Goal: Information Seeking & Learning: Learn about a topic

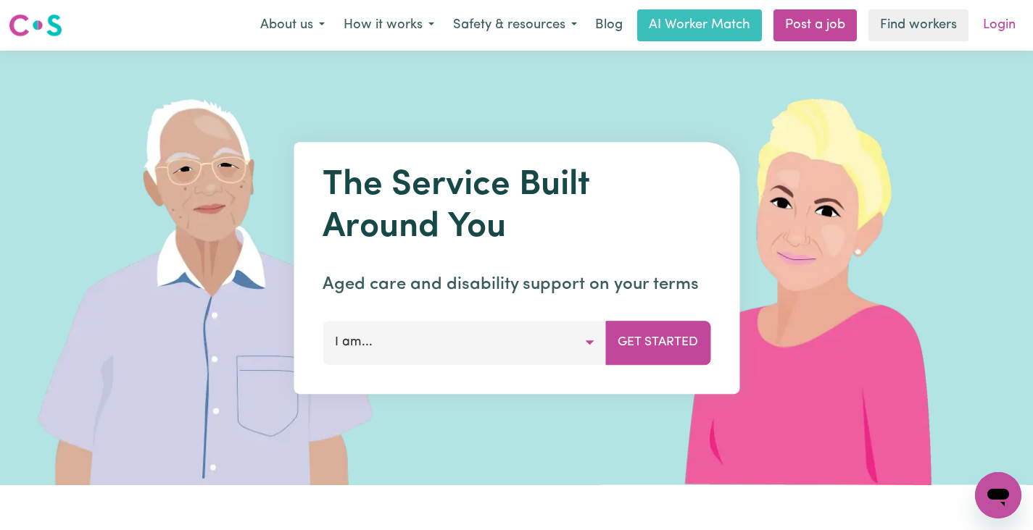
click at [998, 29] on link "Login" at bounding box center [999, 25] width 50 height 32
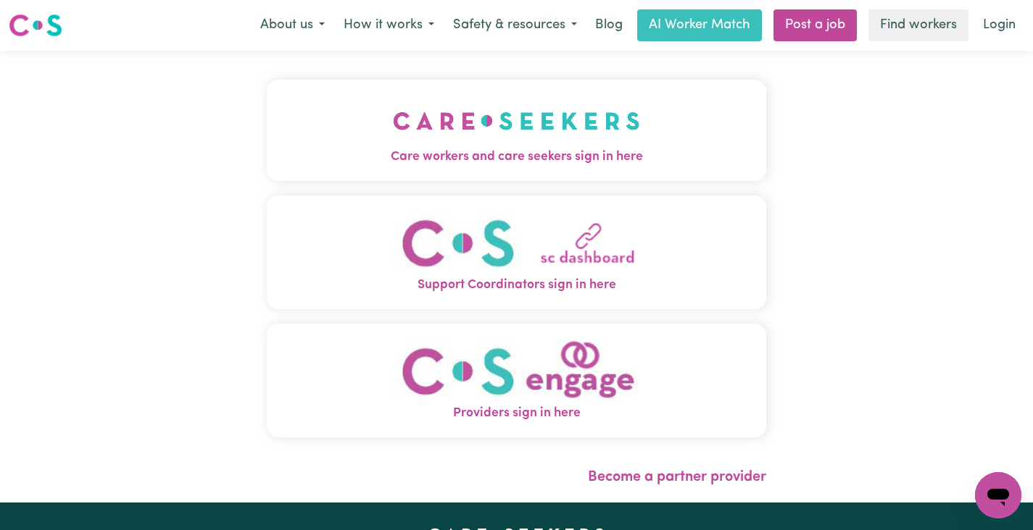
click at [608, 133] on img "Care workers and care seekers sign in here" at bounding box center [516, 121] width 247 height 54
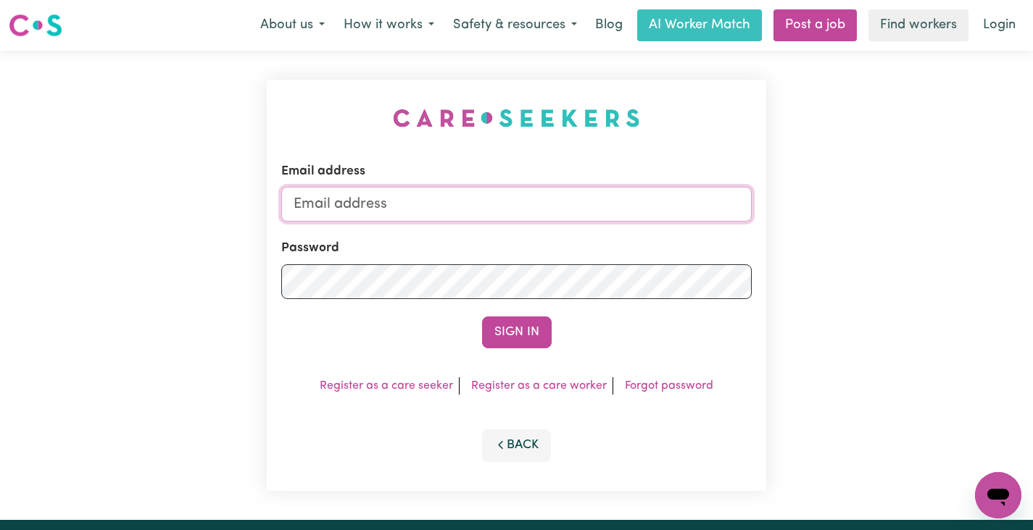
type input "[EMAIL_ADDRESS][DOMAIN_NAME]"
click at [533, 333] on button "Sign In" at bounding box center [517, 333] width 70 height 32
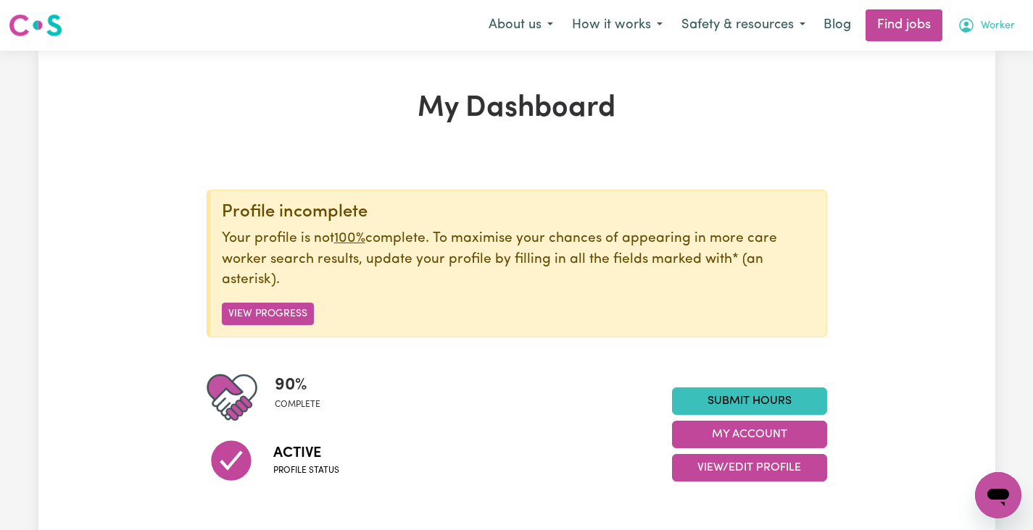
click at [999, 30] on span "Worker" at bounding box center [997, 26] width 34 height 16
click at [961, 61] on link "My Account" at bounding box center [966, 57] width 114 height 28
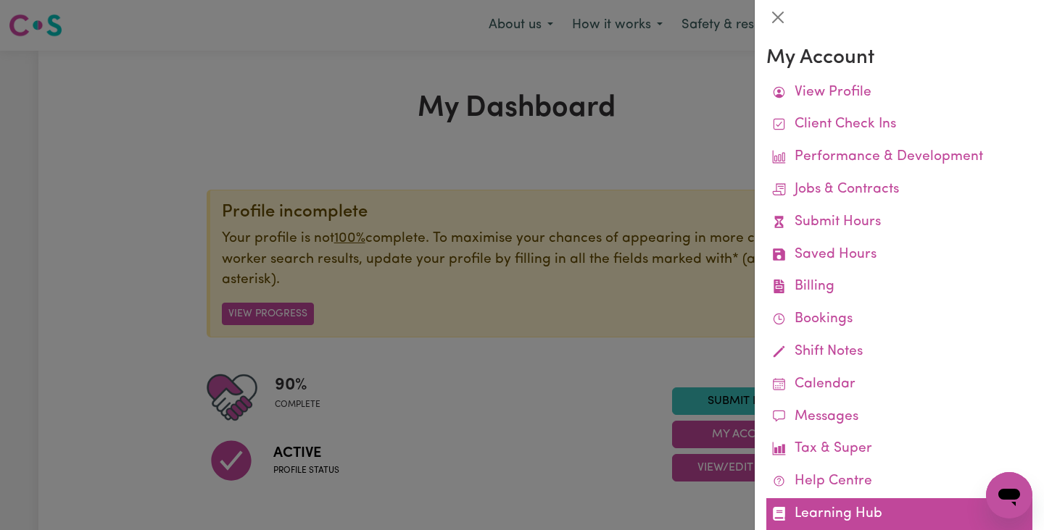
click at [844, 507] on link "Learning Hub" at bounding box center [899, 515] width 266 height 33
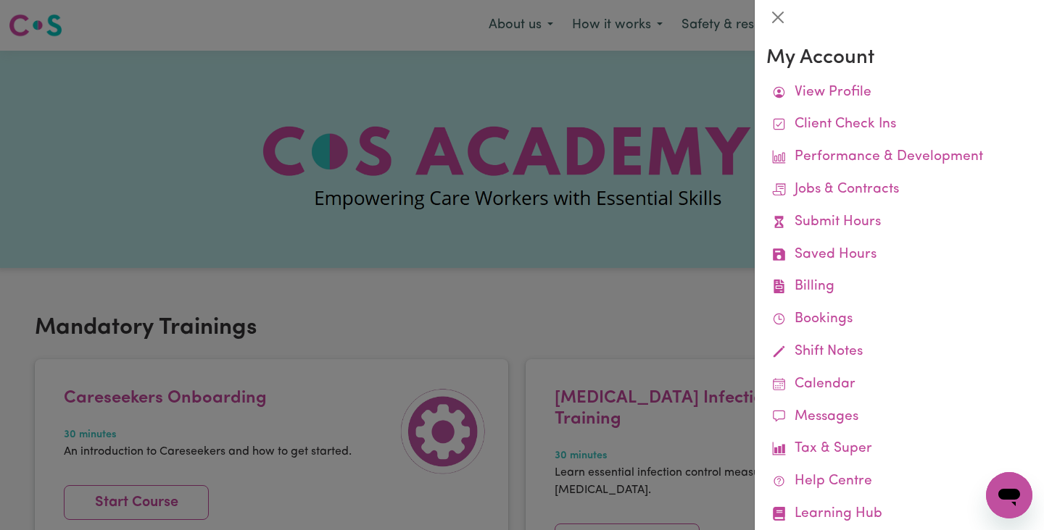
click at [613, 216] on div at bounding box center [522, 265] width 1044 height 530
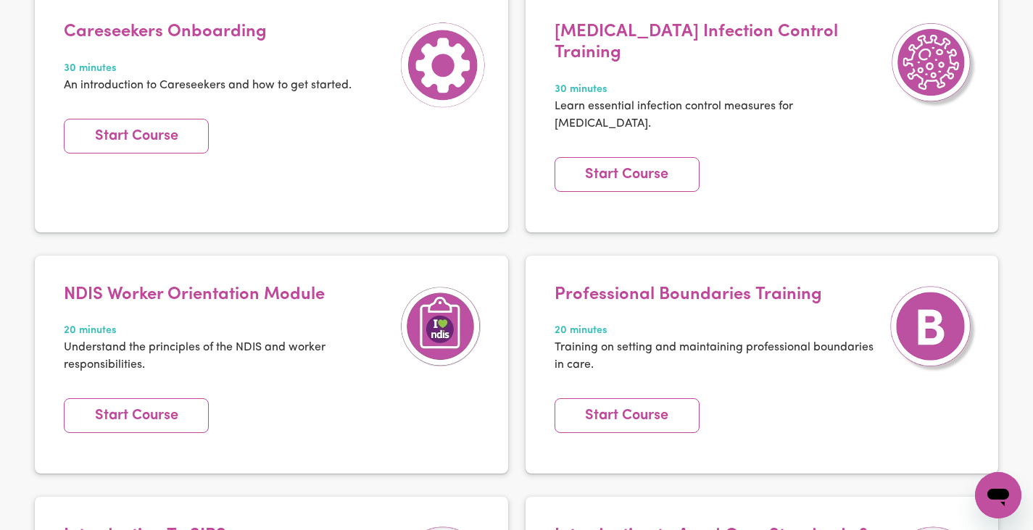
scroll to position [172, 0]
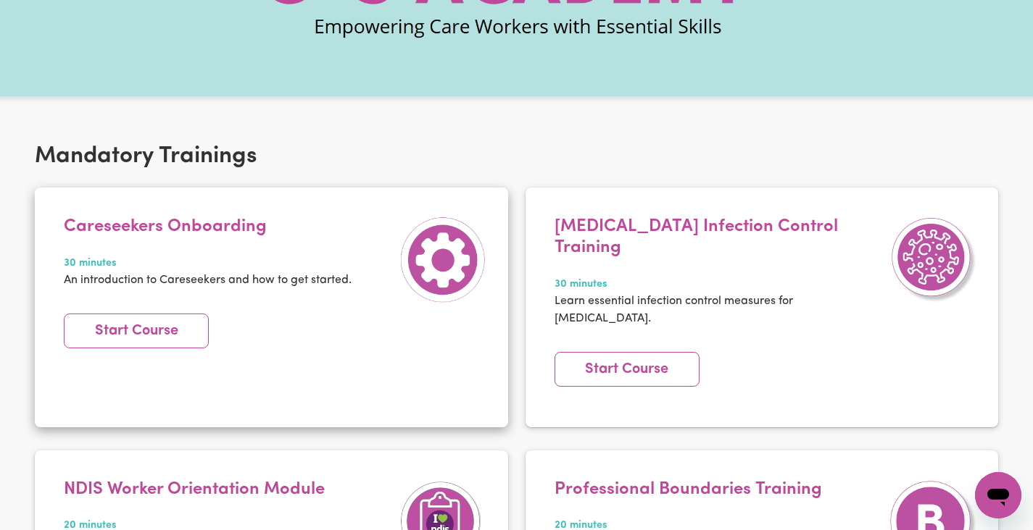
click at [228, 228] on h4 "Careseekers Onboarding" at bounding box center [208, 227] width 288 height 21
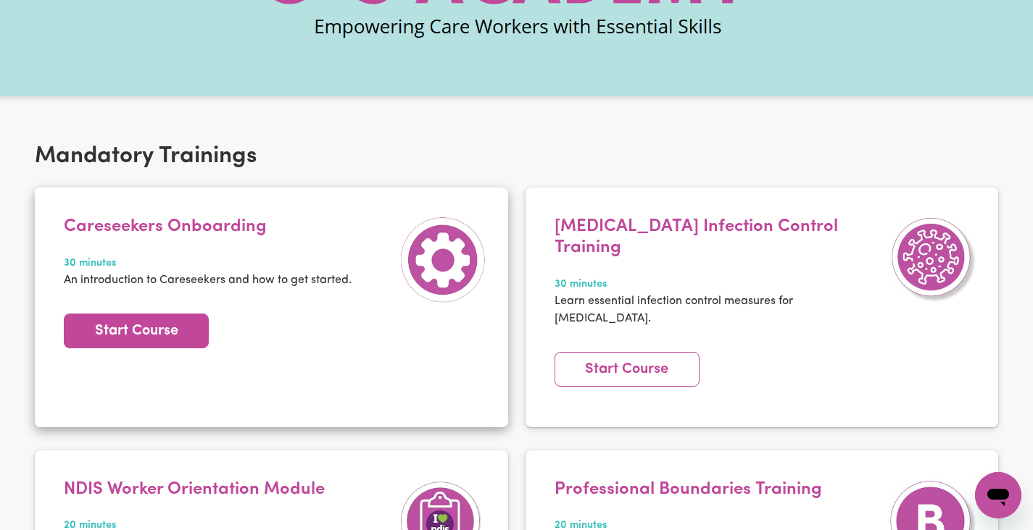
click at [128, 317] on link "Start Course" at bounding box center [136, 331] width 145 height 35
